Goal: Navigation & Orientation: Find specific page/section

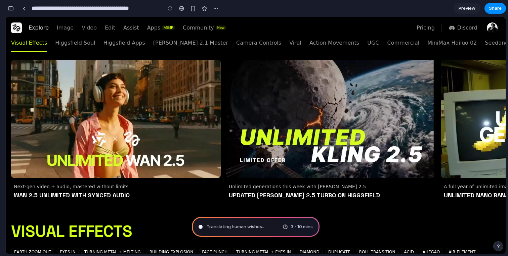
click at [11, 7] on div "button" at bounding box center [11, 8] width 6 height 5
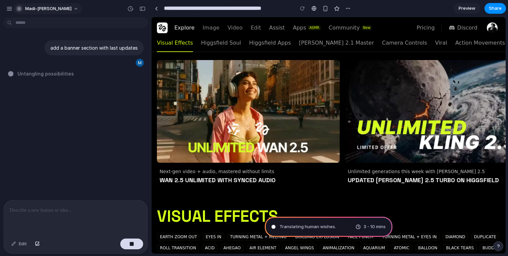
click at [33, 9] on span "madi-[PERSON_NAME]" at bounding box center [48, 8] width 46 height 7
click at [14, 8] on div "Settings Invite members Change theme Sign out" at bounding box center [254, 128] width 508 height 256
click at [14, 8] on button "madi-[PERSON_NAME]" at bounding box center [47, 8] width 69 height 11
click at [11, 9] on div "Settings Invite members Change theme Sign out" at bounding box center [254, 128] width 508 height 256
click at [9, 12] on button "button" at bounding box center [9, 9] width 10 height 10
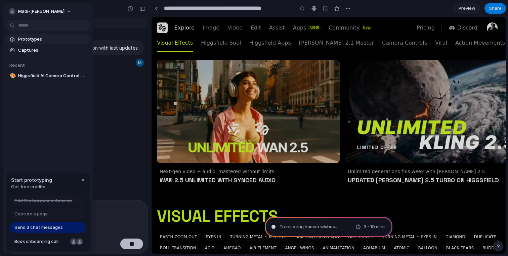
click at [39, 41] on span "Prototypes" at bounding box center [52, 39] width 69 height 7
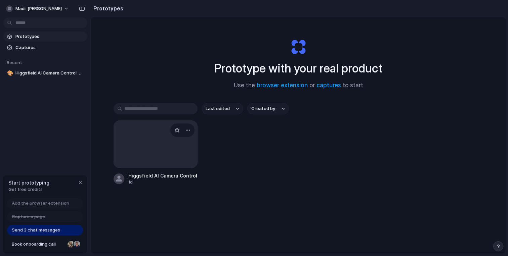
click at [153, 143] on div at bounding box center [156, 145] width 84 height 48
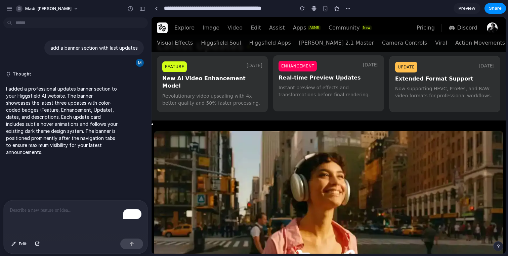
scroll to position [18, 0]
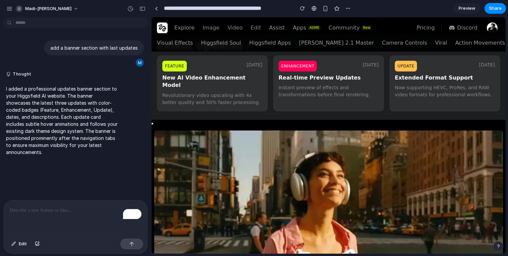
click at [494, 29] on img "button" at bounding box center [492, 27] width 11 height 11
click at [493, 29] on img "button" at bounding box center [492, 27] width 11 height 11
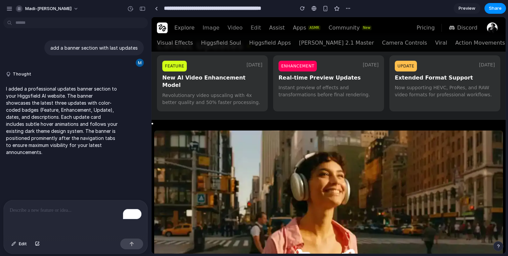
click at [491, 30] on img "button" at bounding box center [492, 27] width 11 height 11
